Goal: Task Accomplishment & Management: Complete application form

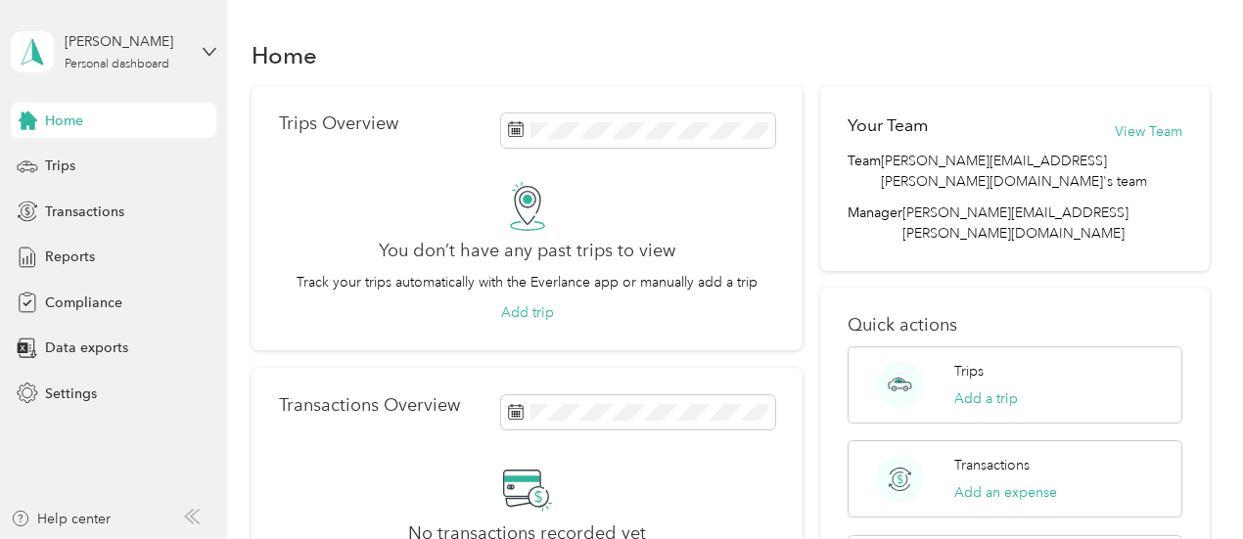
click at [78, 117] on span "Home" at bounding box center [64, 121] width 38 height 21
click at [102, 36] on div "[PERSON_NAME]" at bounding box center [126, 41] width 122 height 21
click at [325, 312] on div "You don’t have any past trips to view Track your trips automatically with the E…" at bounding box center [527, 253] width 497 height 142
click at [102, 303] on span "Compliance" at bounding box center [83, 303] width 77 height 21
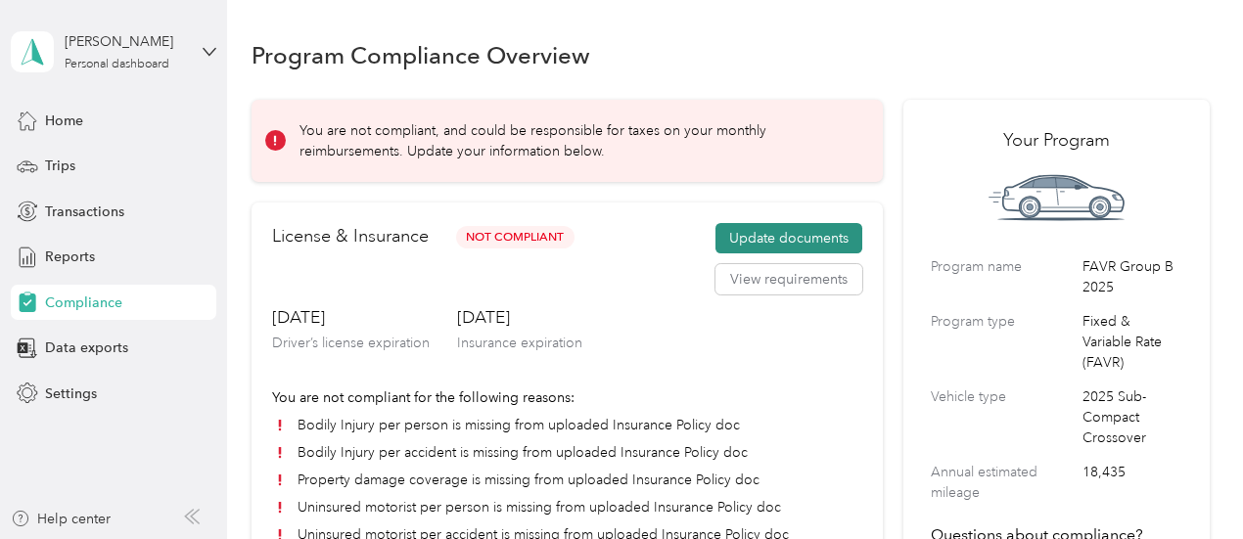
click at [758, 236] on button "Update documents" at bounding box center [789, 238] width 147 height 31
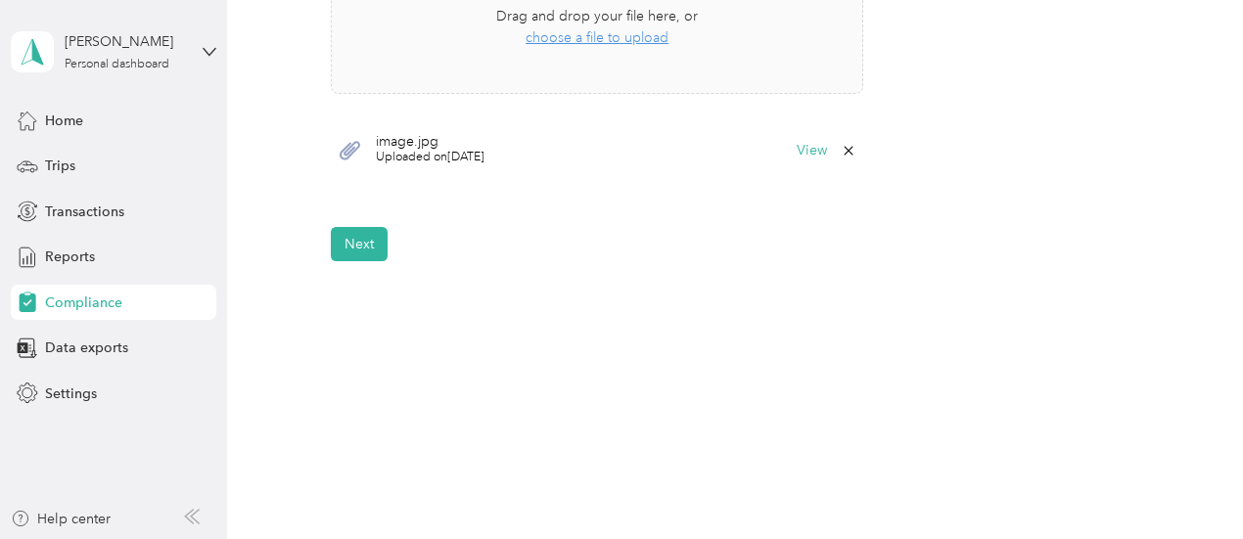
scroll to position [742, 0]
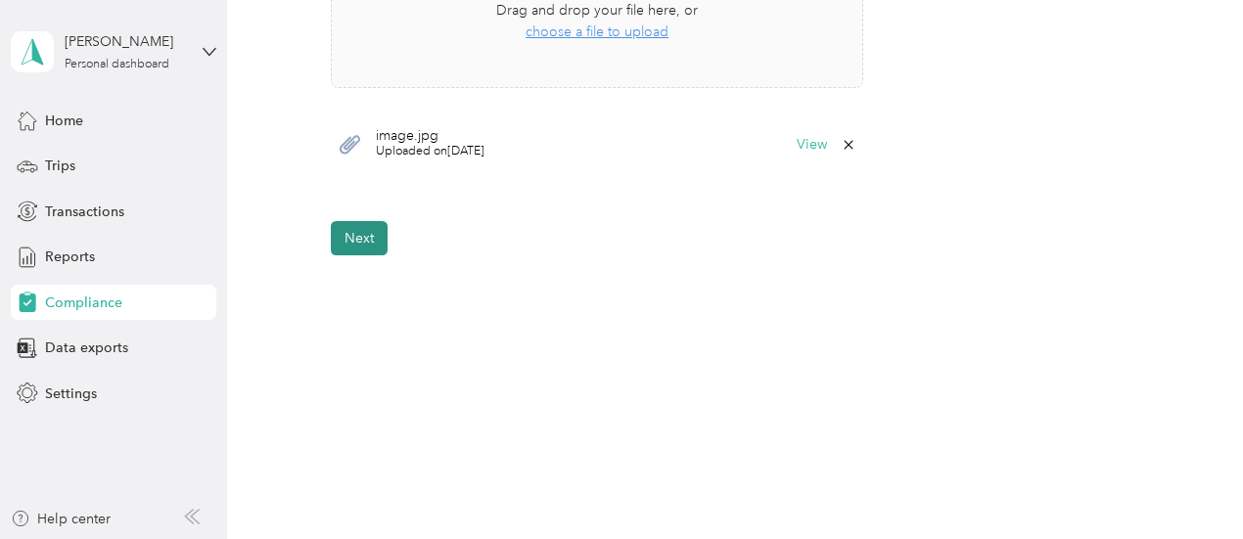
click at [359, 240] on button "Next" at bounding box center [359, 238] width 57 height 34
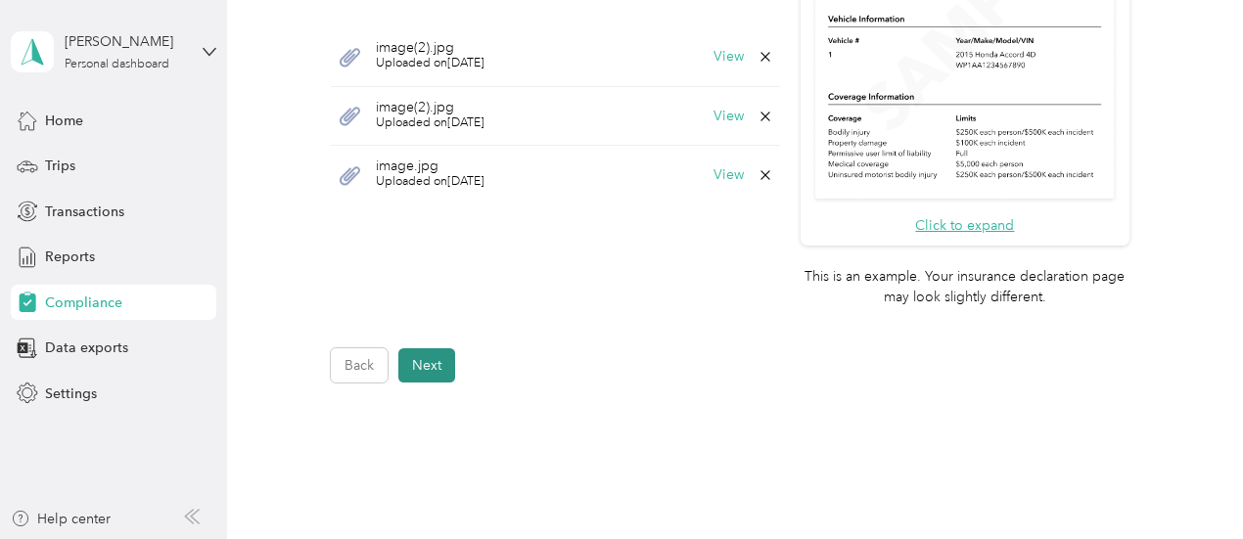
scroll to position [868, 0]
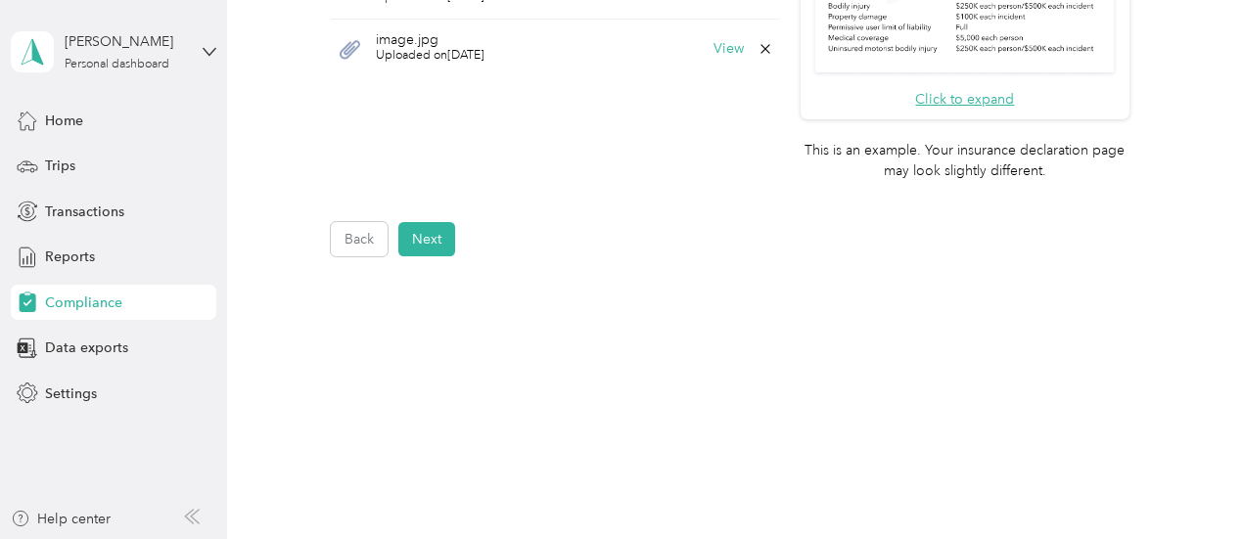
click at [1094, 224] on div "Back Next" at bounding box center [730, 239] width 799 height 34
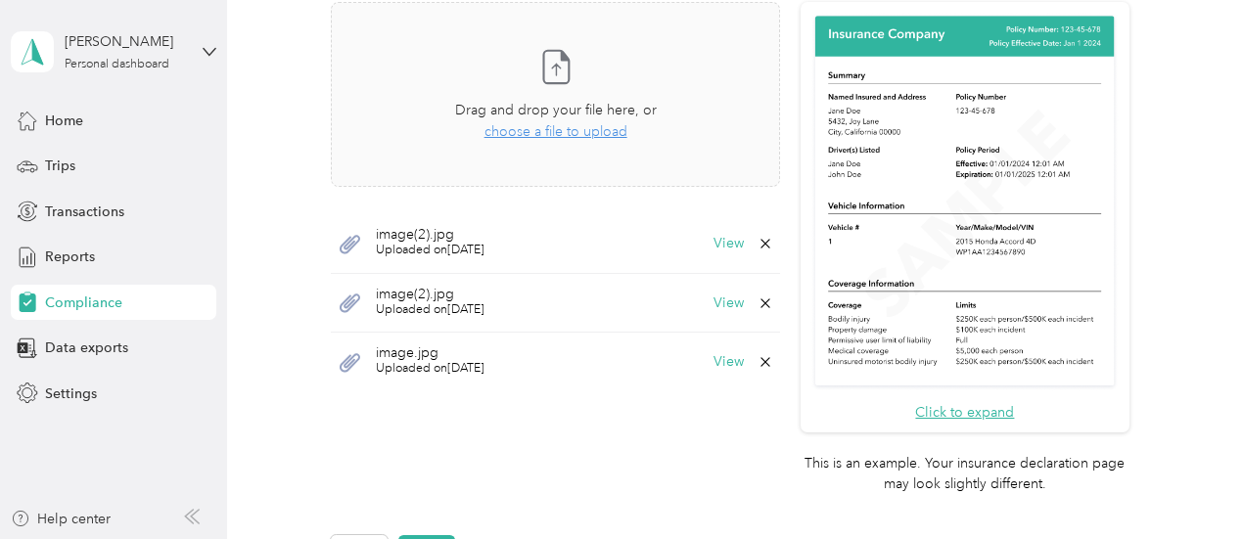
scroll to position [516, 0]
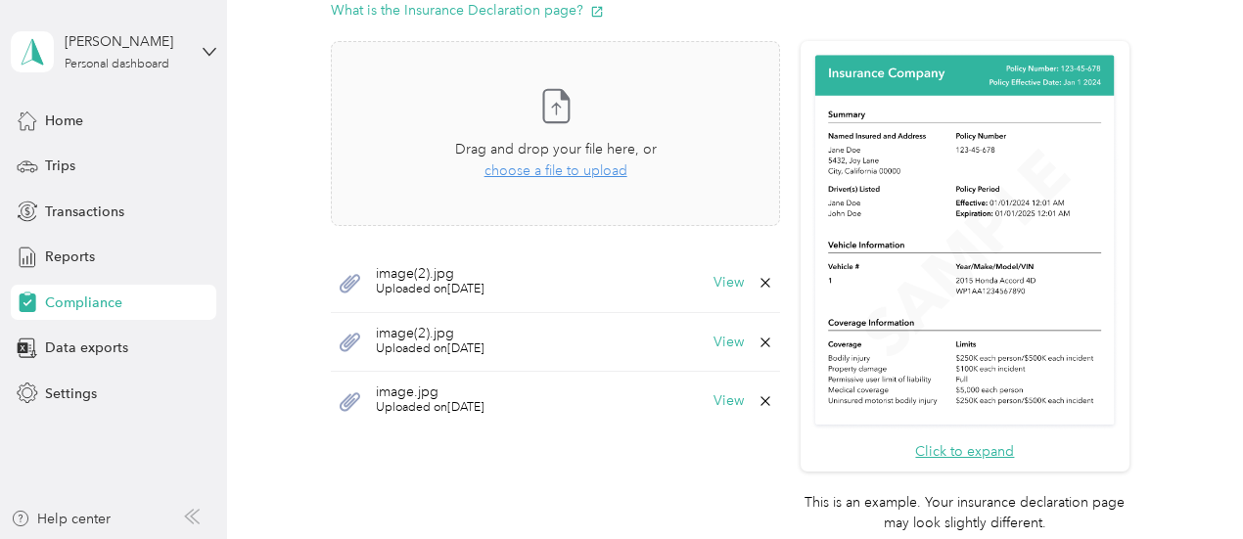
click at [758, 282] on icon at bounding box center [766, 283] width 16 height 16
click at [703, 299] on button "Yes" at bounding box center [711, 295] width 38 height 31
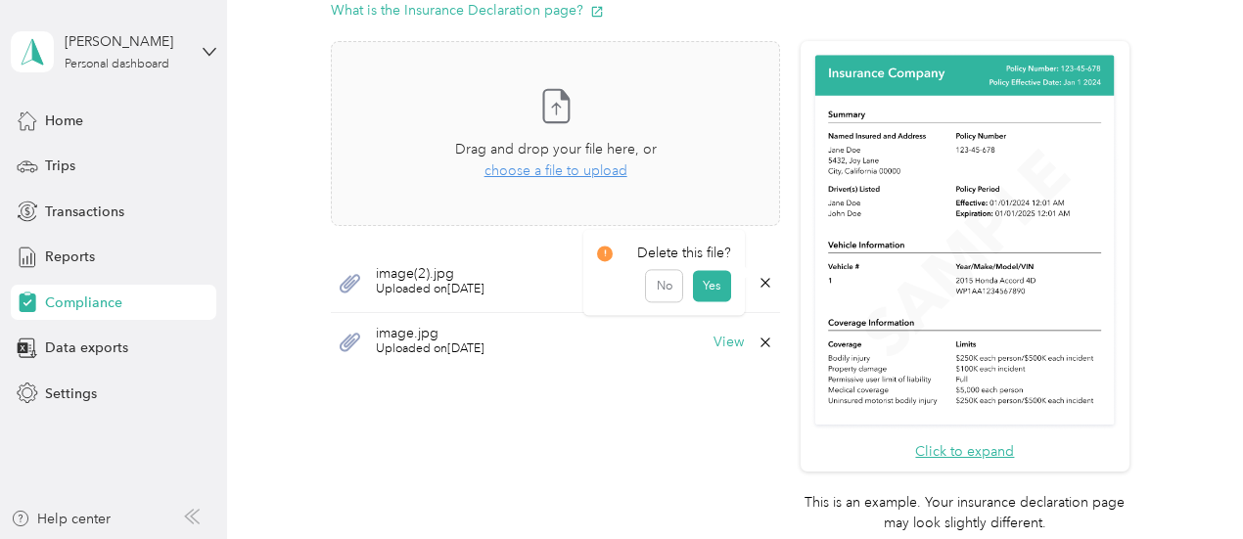
click at [761, 283] on icon at bounding box center [765, 282] width 9 height 9
click at [721, 289] on button "Yes" at bounding box center [711, 295] width 38 height 31
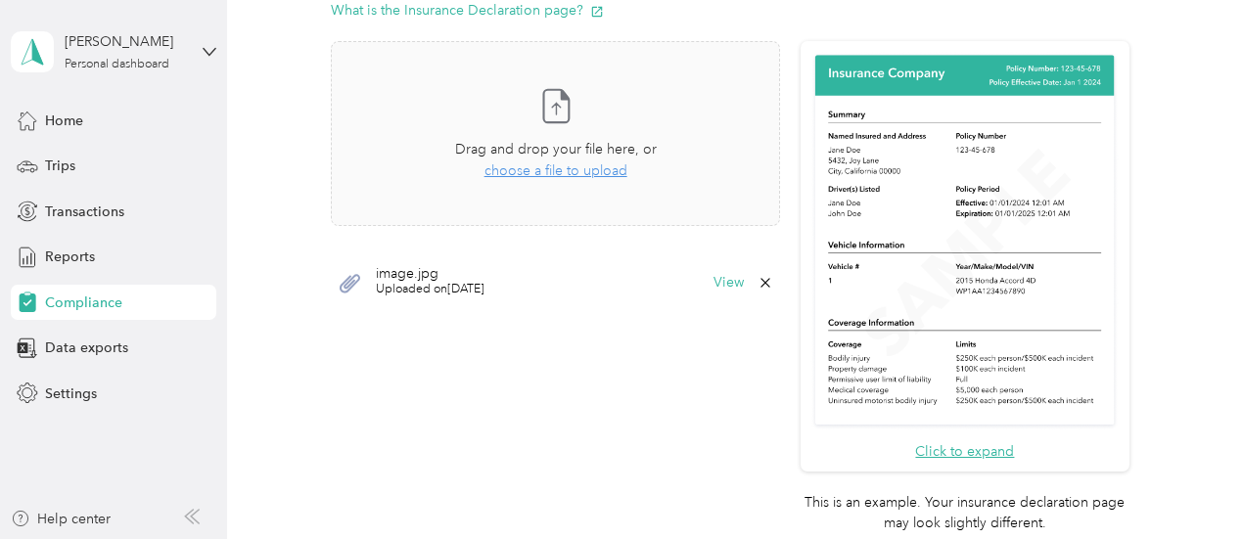
click at [763, 282] on icon at bounding box center [766, 283] width 16 height 16
click at [710, 302] on button "Yes" at bounding box center [711, 295] width 38 height 31
click at [552, 172] on span "choose a file to upload" at bounding box center [556, 170] width 143 height 17
click at [719, 277] on button "View" at bounding box center [729, 283] width 30 height 14
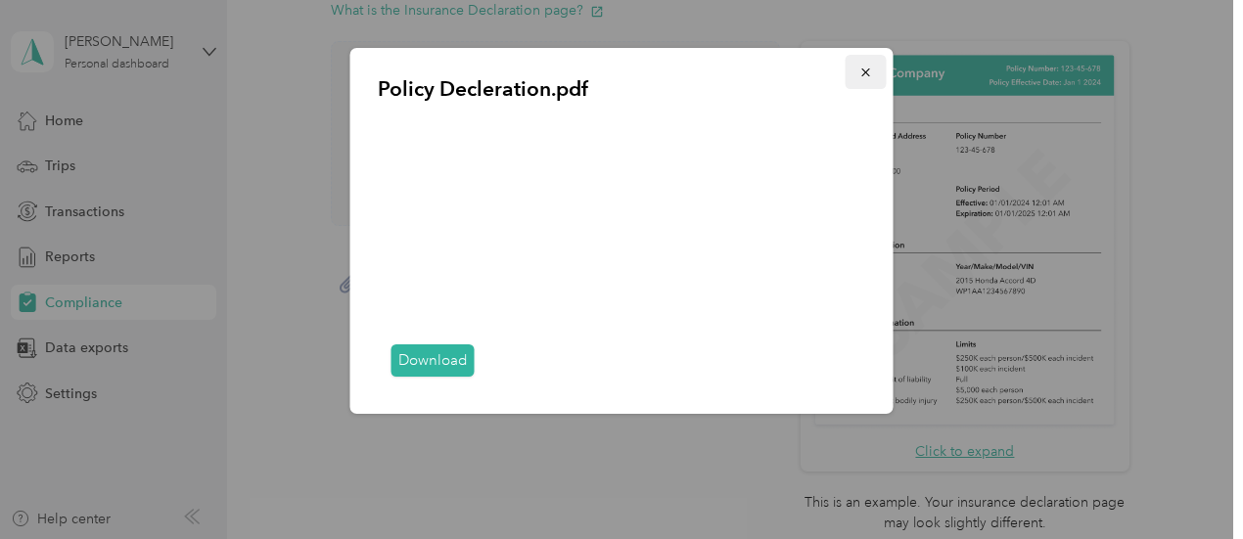
click at [865, 67] on icon "button" at bounding box center [866, 73] width 14 height 14
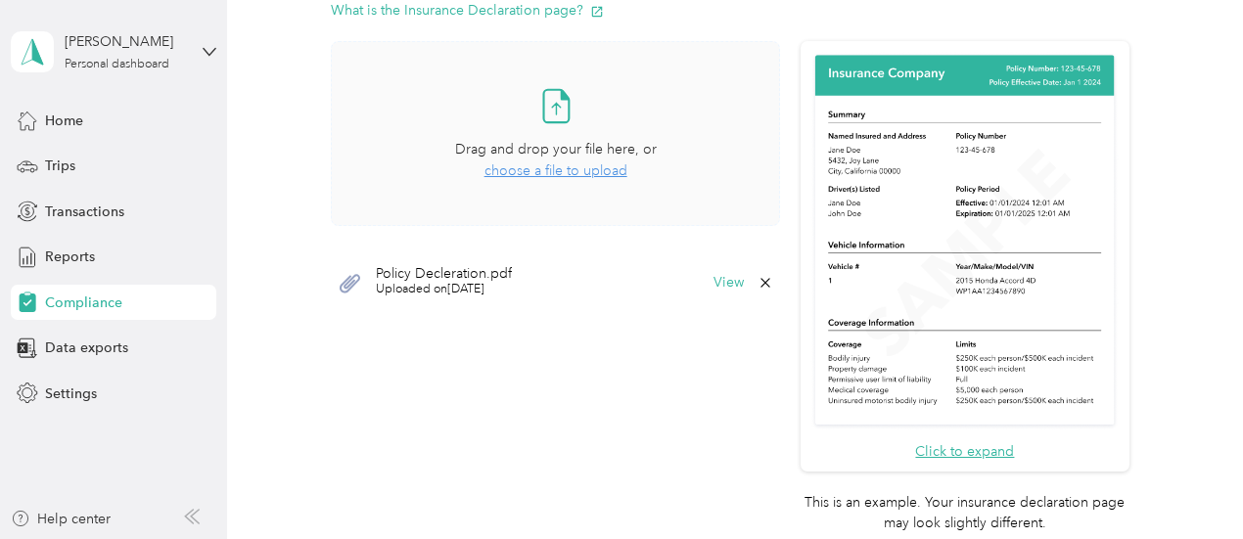
click at [584, 363] on div "Take a photo or choose a photo from your library Drag and drop your file here, …" at bounding box center [555, 290] width 449 height 499
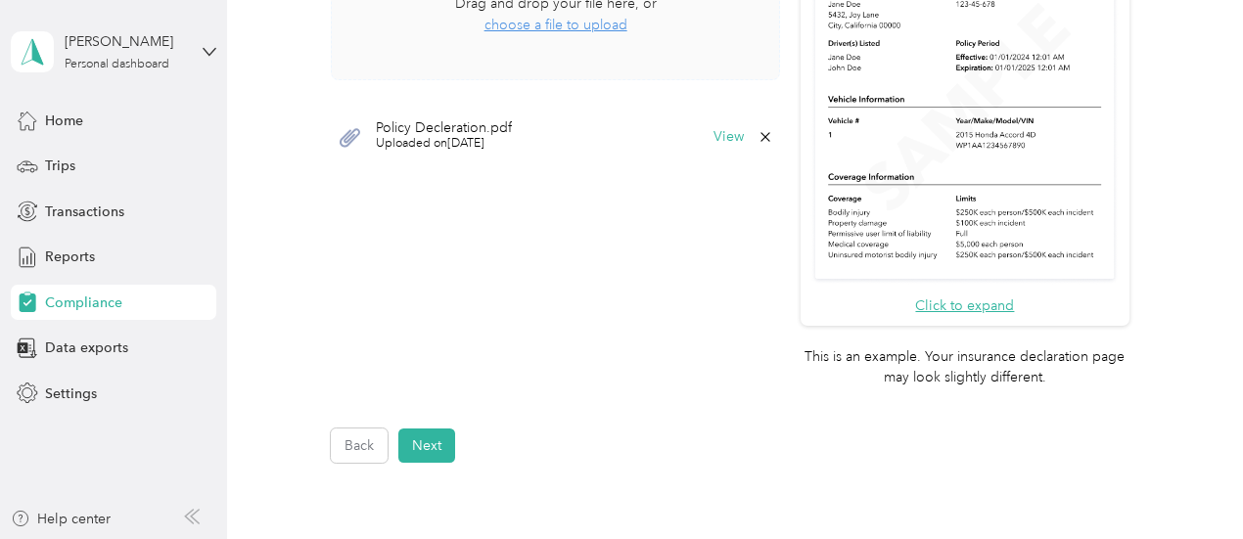
scroll to position [672, 0]
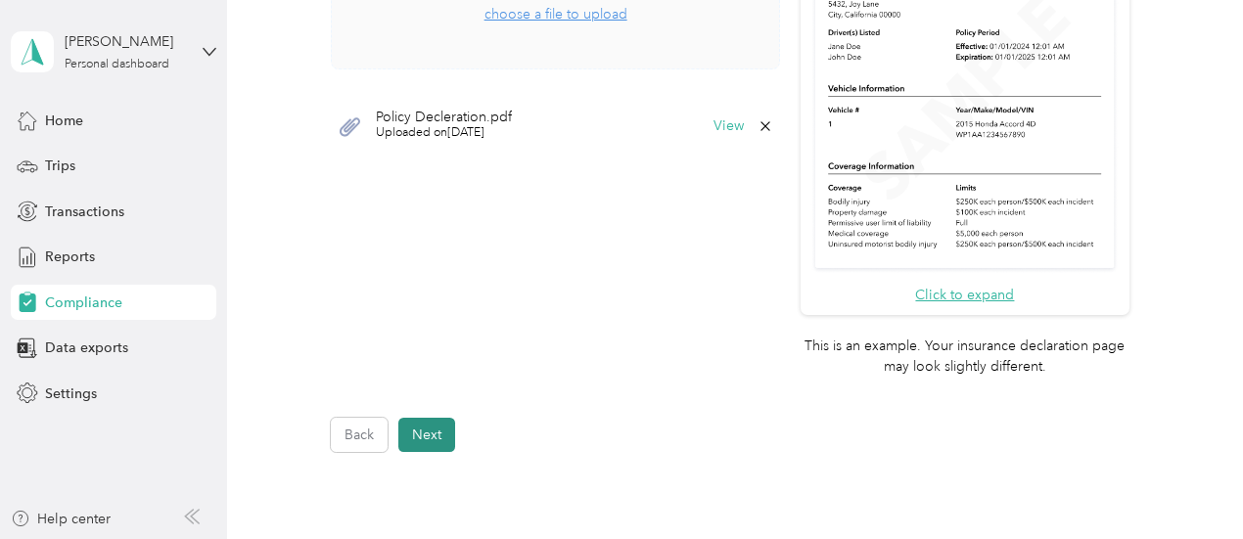
click at [437, 432] on button "Next" at bounding box center [426, 435] width 57 height 34
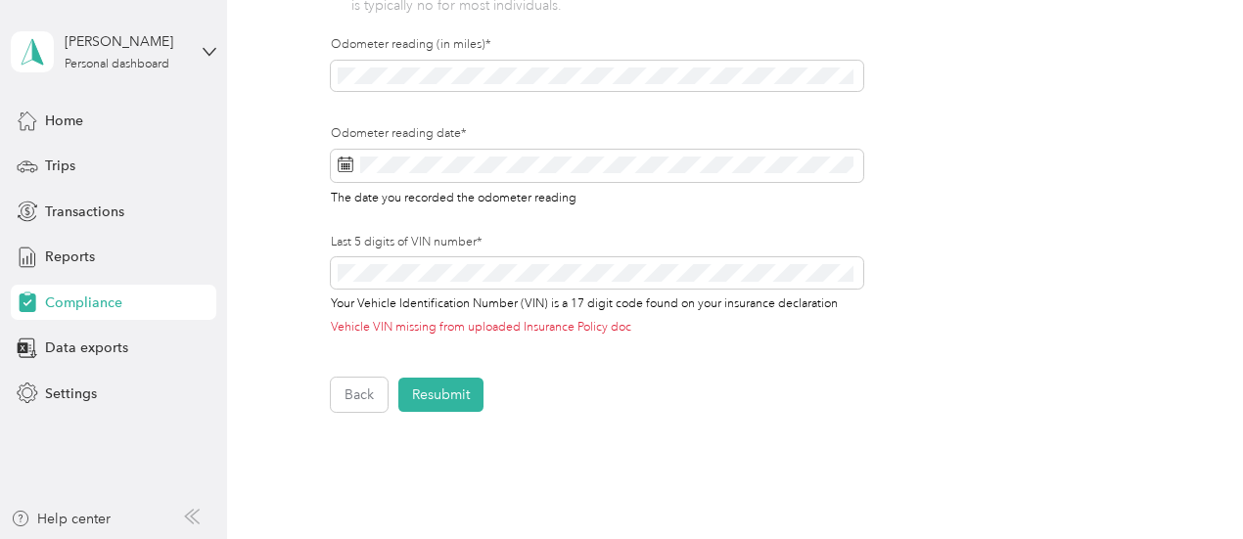
scroll to position [572, 0]
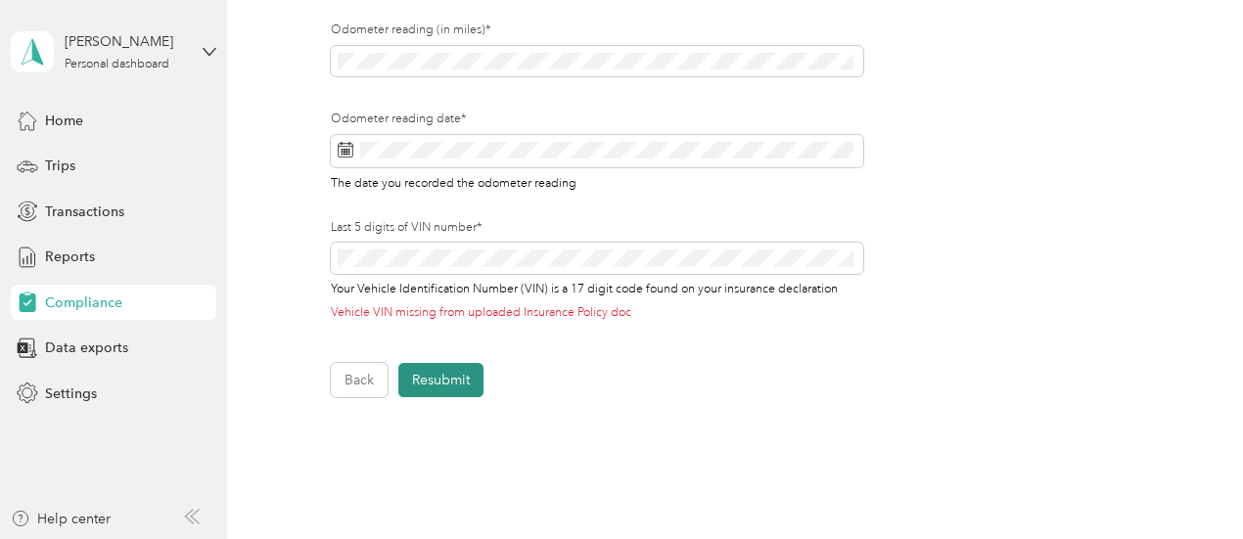
click at [443, 393] on button "Resubmit" at bounding box center [440, 380] width 85 height 34
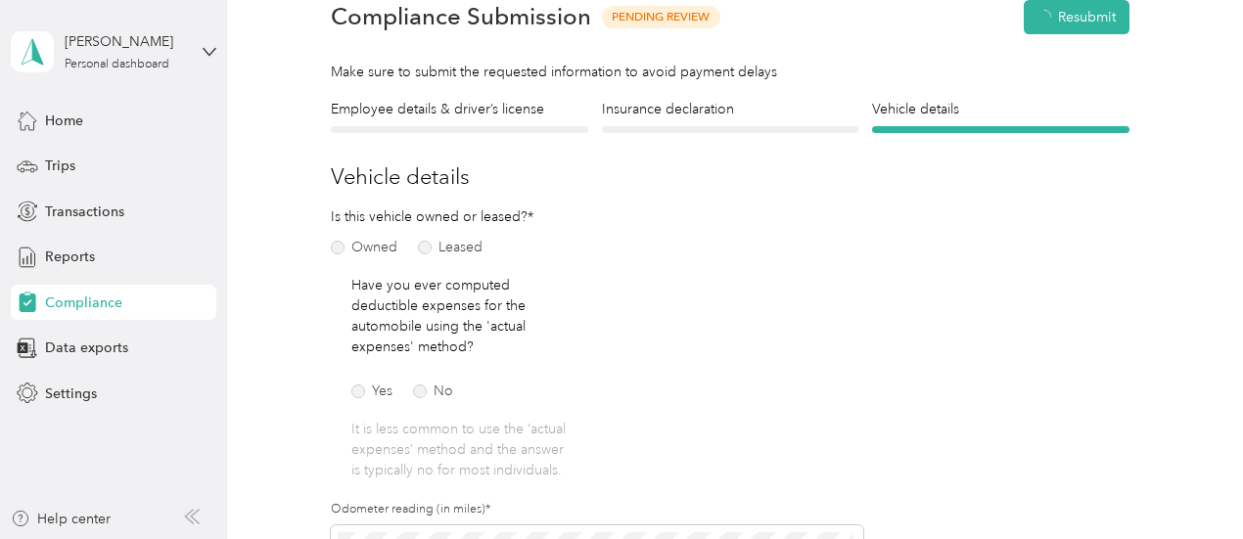
scroll to position [23, 0]
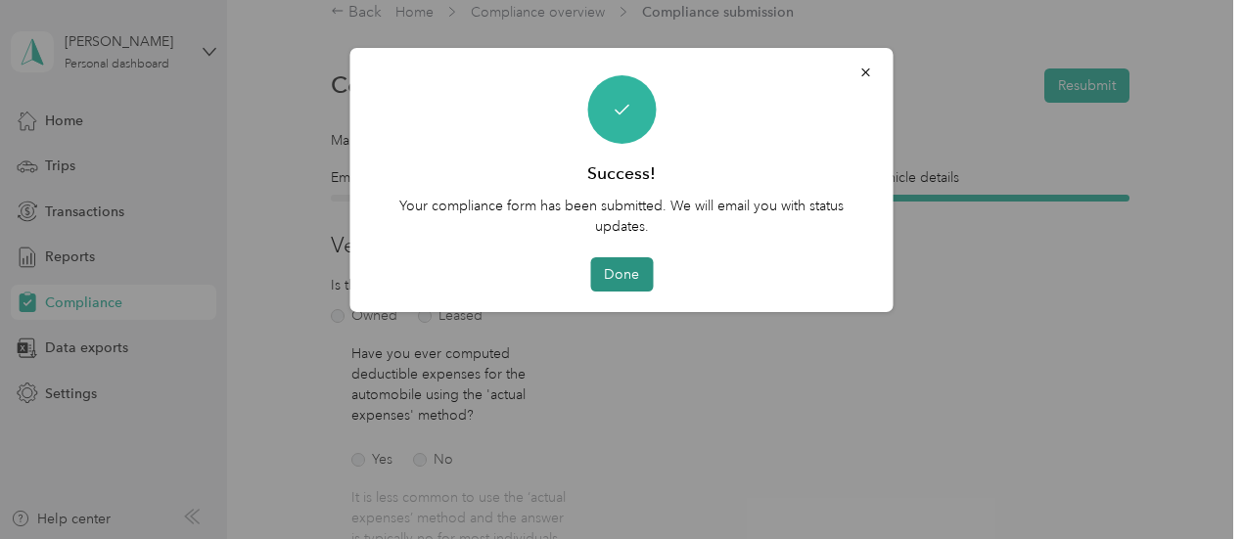
click at [614, 277] on button "Done" at bounding box center [621, 274] width 63 height 34
